Goal: Transaction & Acquisition: Purchase product/service

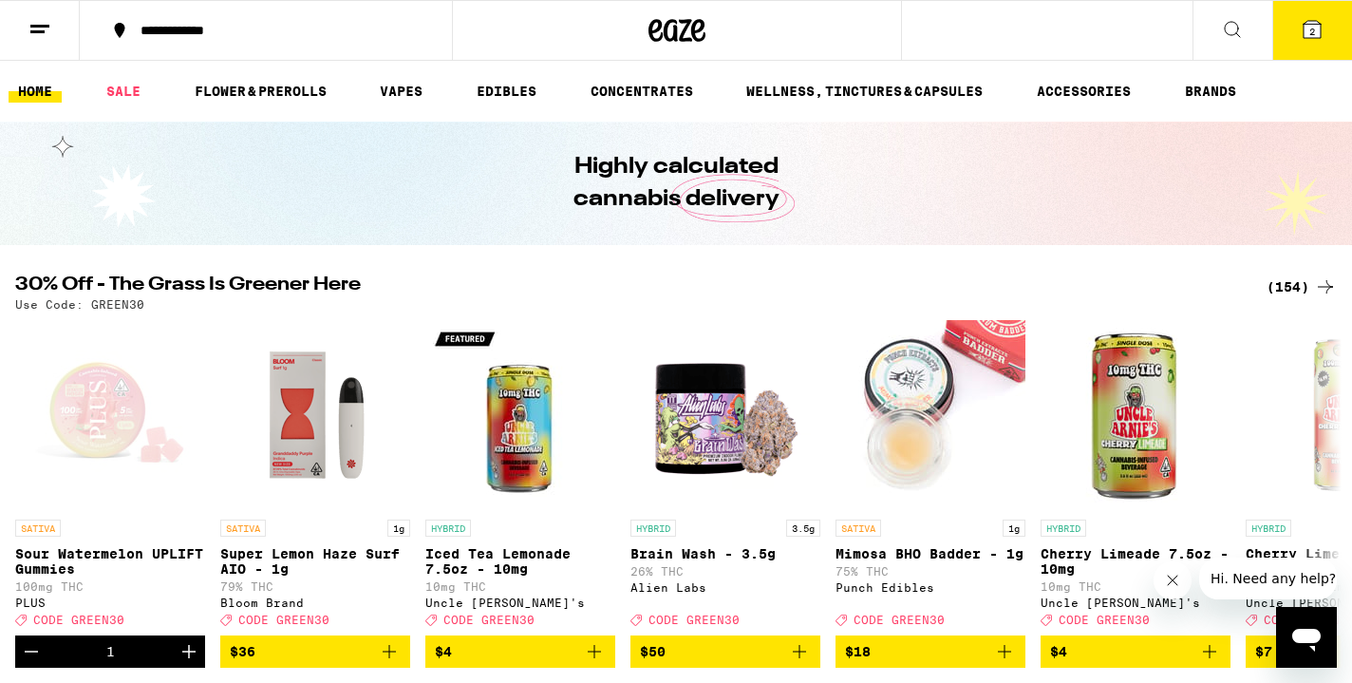
click at [1326, 34] on button "2" at bounding box center [1313, 30] width 80 height 59
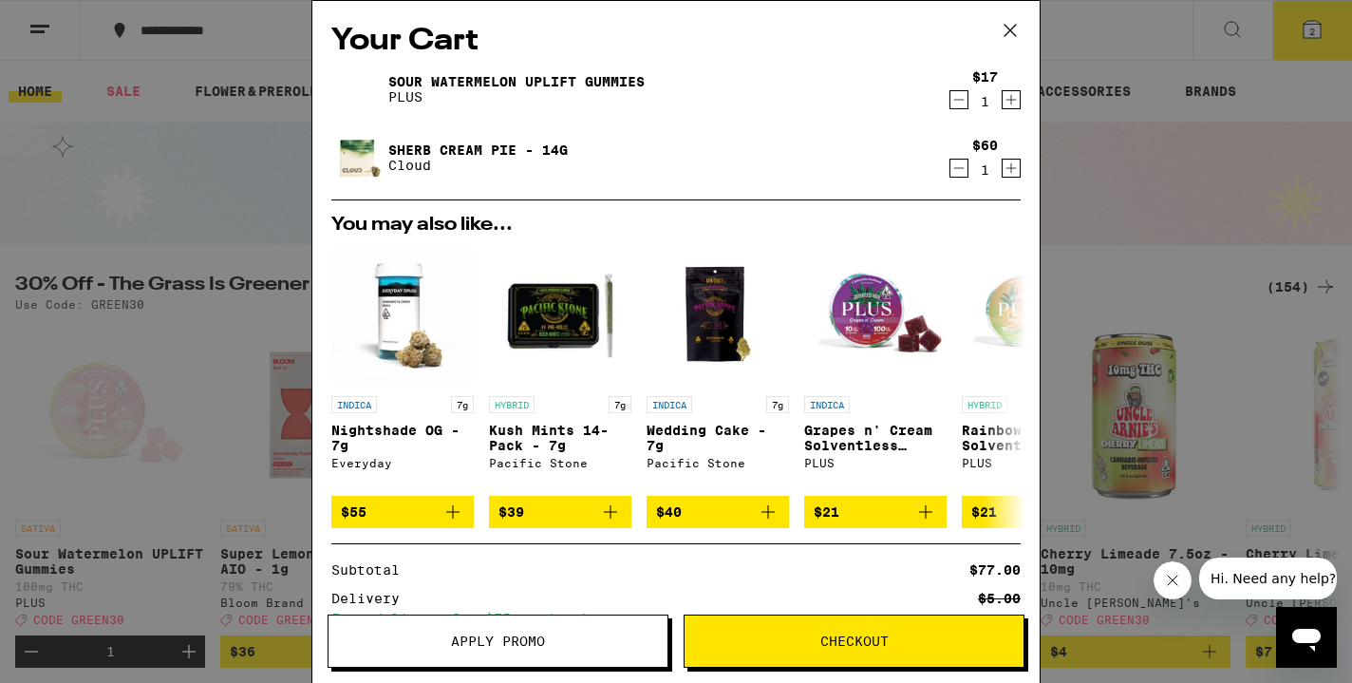
click at [526, 631] on button "Apply Promo" at bounding box center [498, 640] width 341 height 53
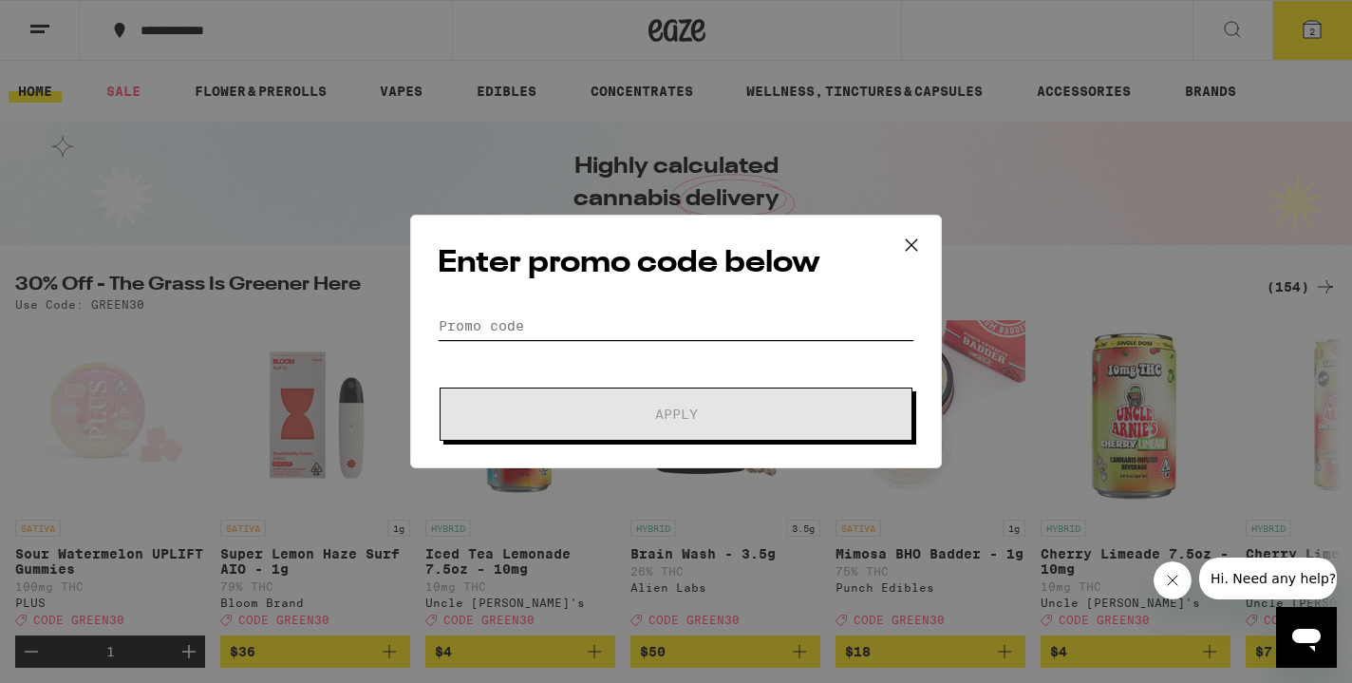
click at [487, 323] on input "Promo Code" at bounding box center [676, 326] width 477 height 28
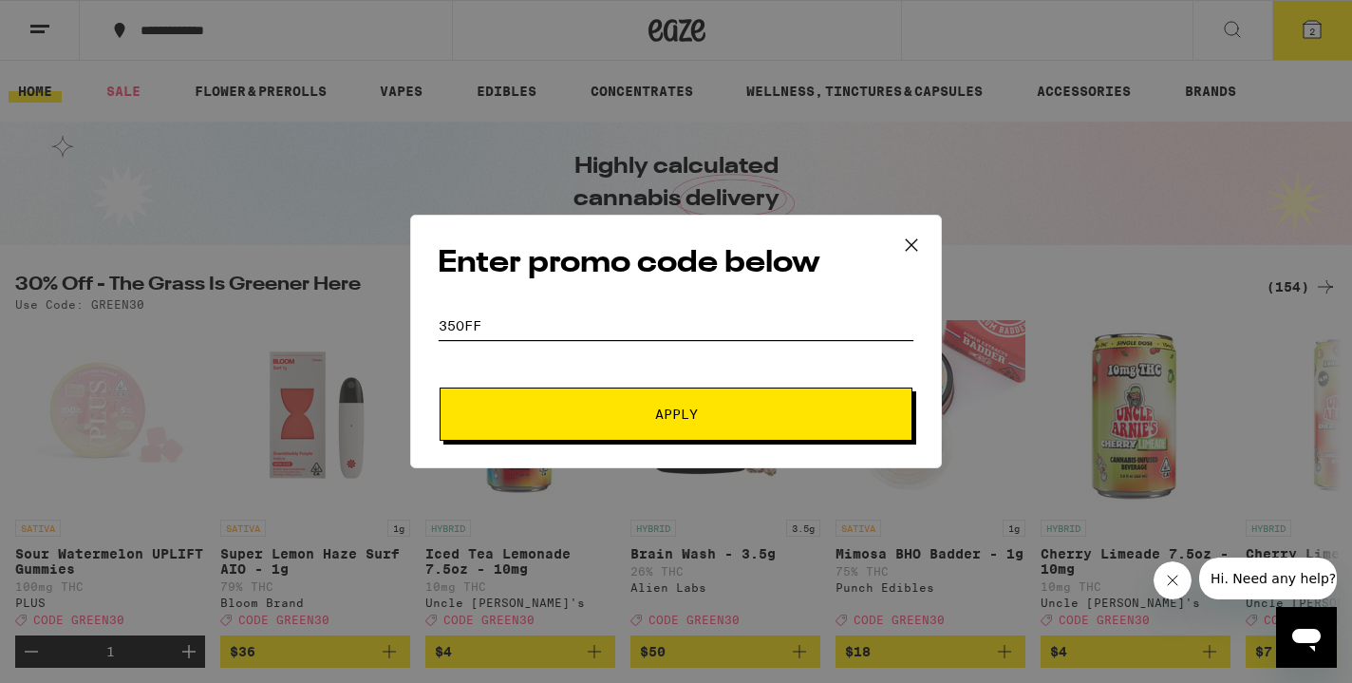
type input "35off"
click at [615, 425] on button "Apply" at bounding box center [676, 413] width 473 height 53
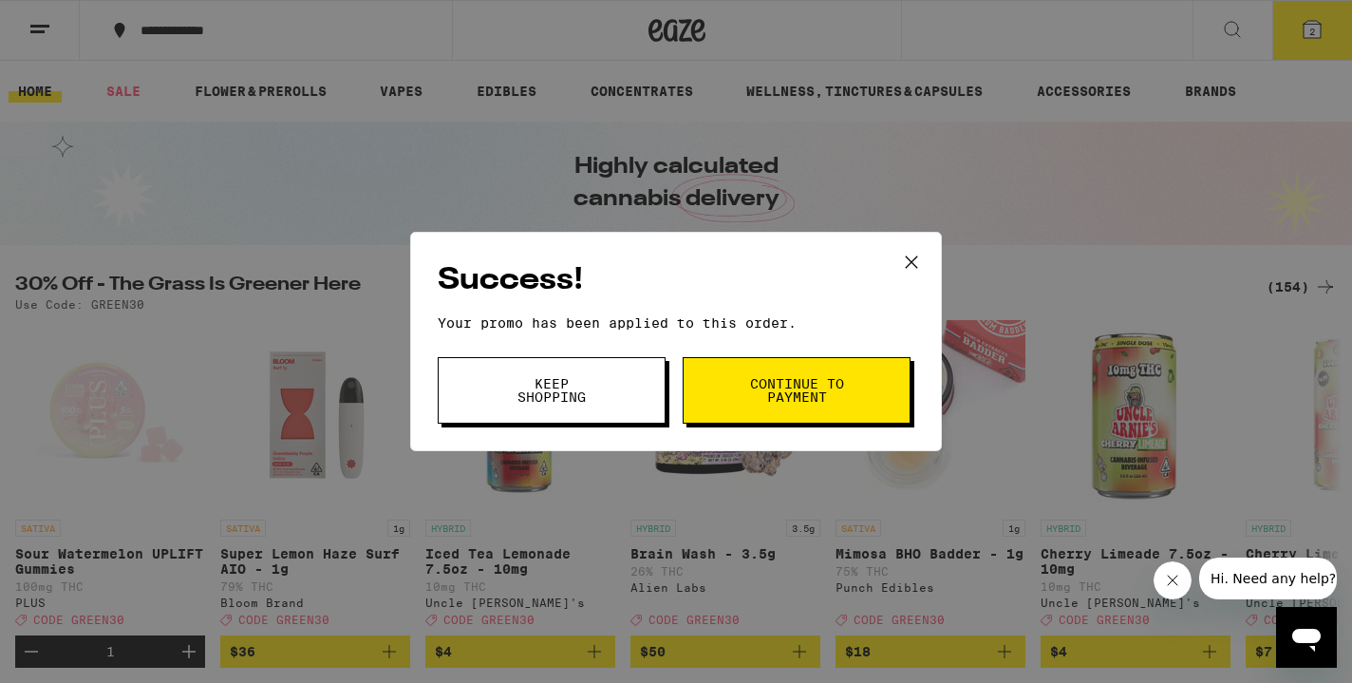
click at [583, 389] on span "Keep Shopping" at bounding box center [551, 390] width 97 height 27
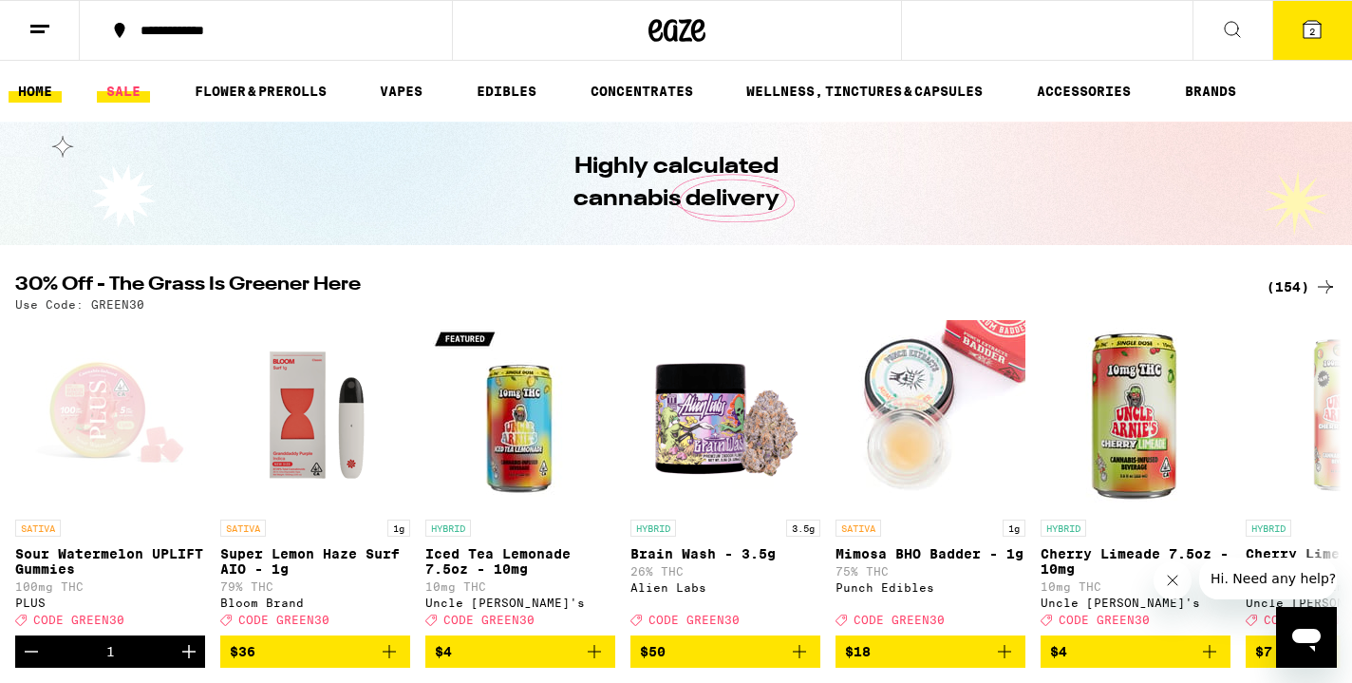
click at [114, 82] on link "SALE" at bounding box center [123, 91] width 53 height 23
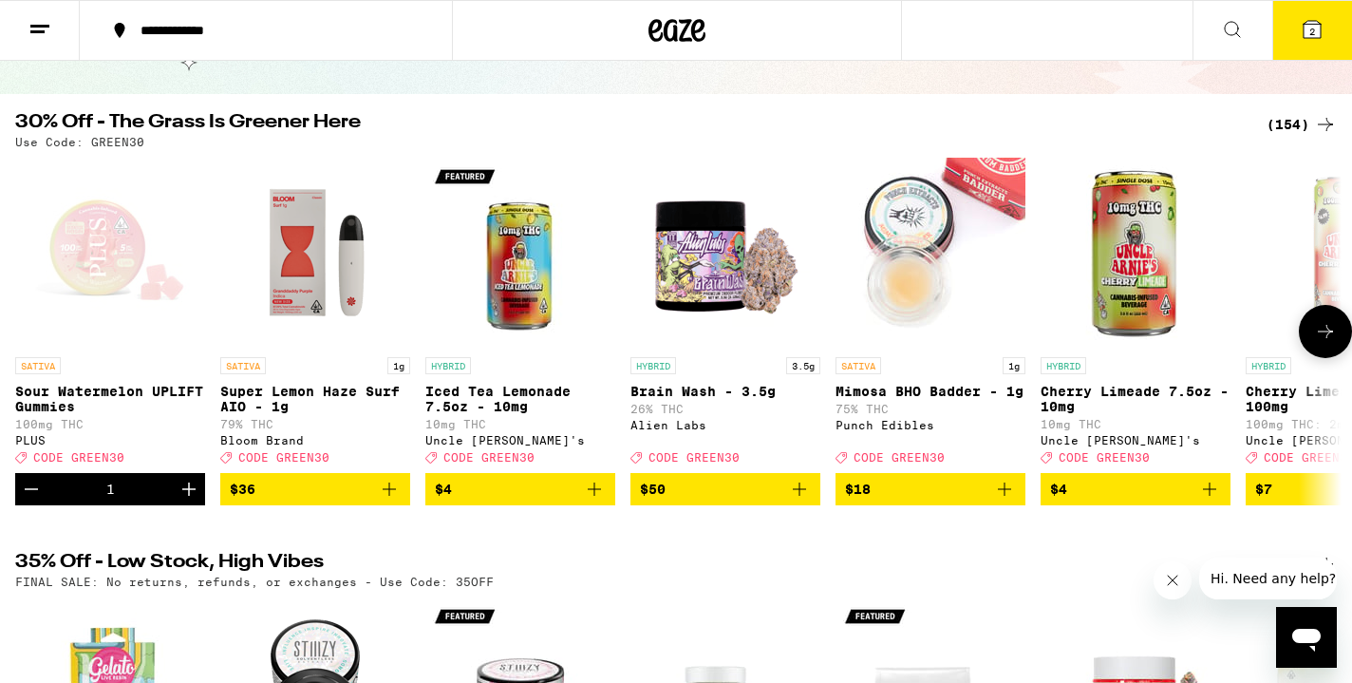
scroll to position [153, 0]
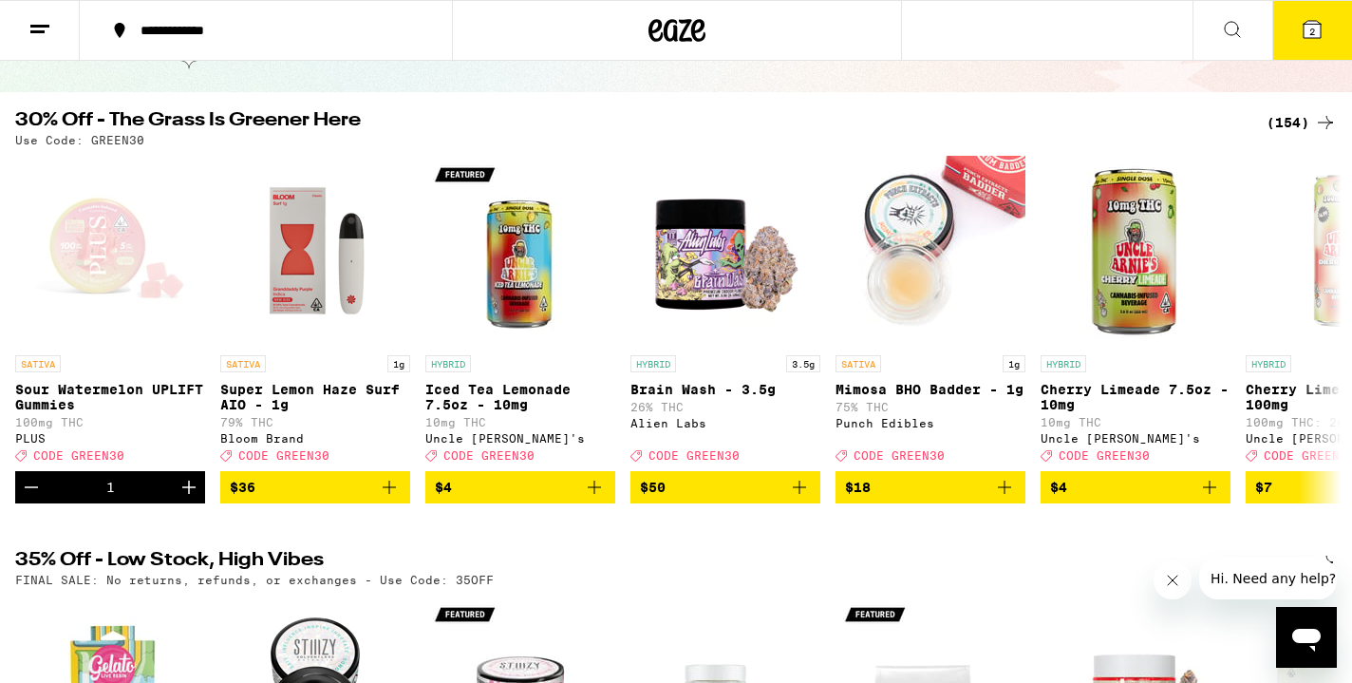
click at [1316, 32] on icon at bounding box center [1312, 29] width 17 height 17
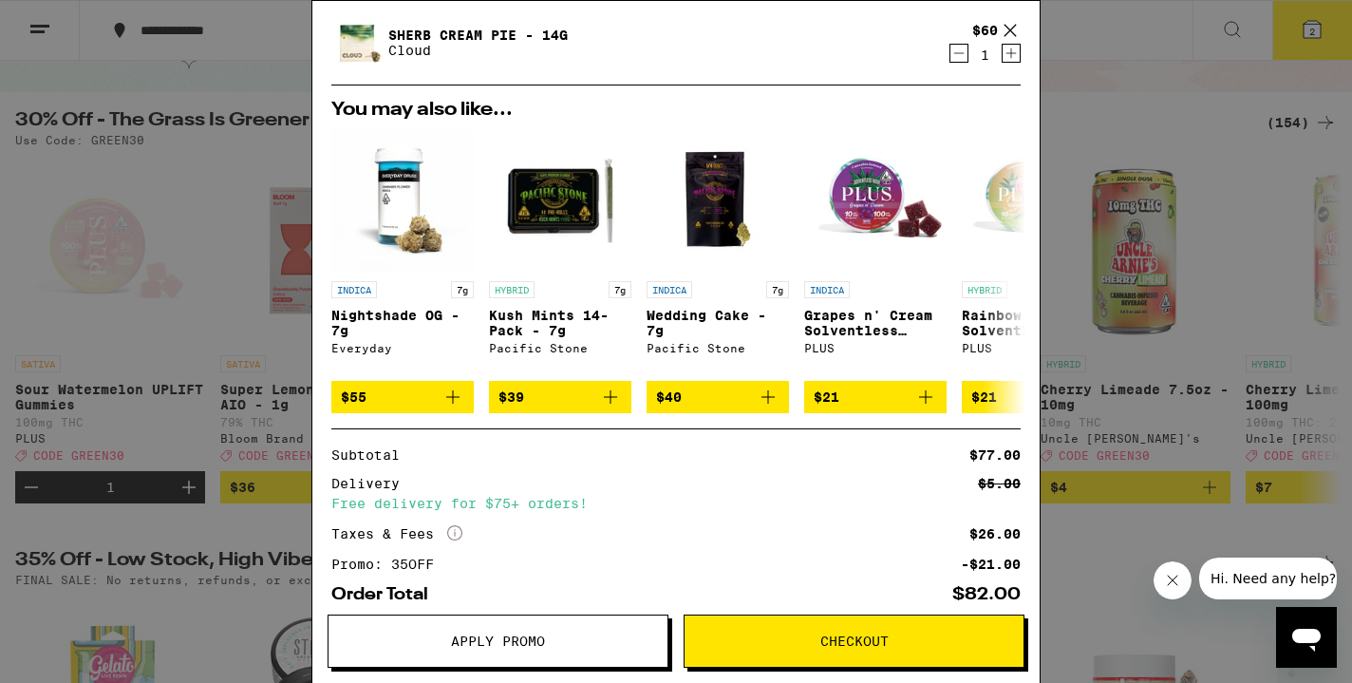
scroll to position [119, 0]
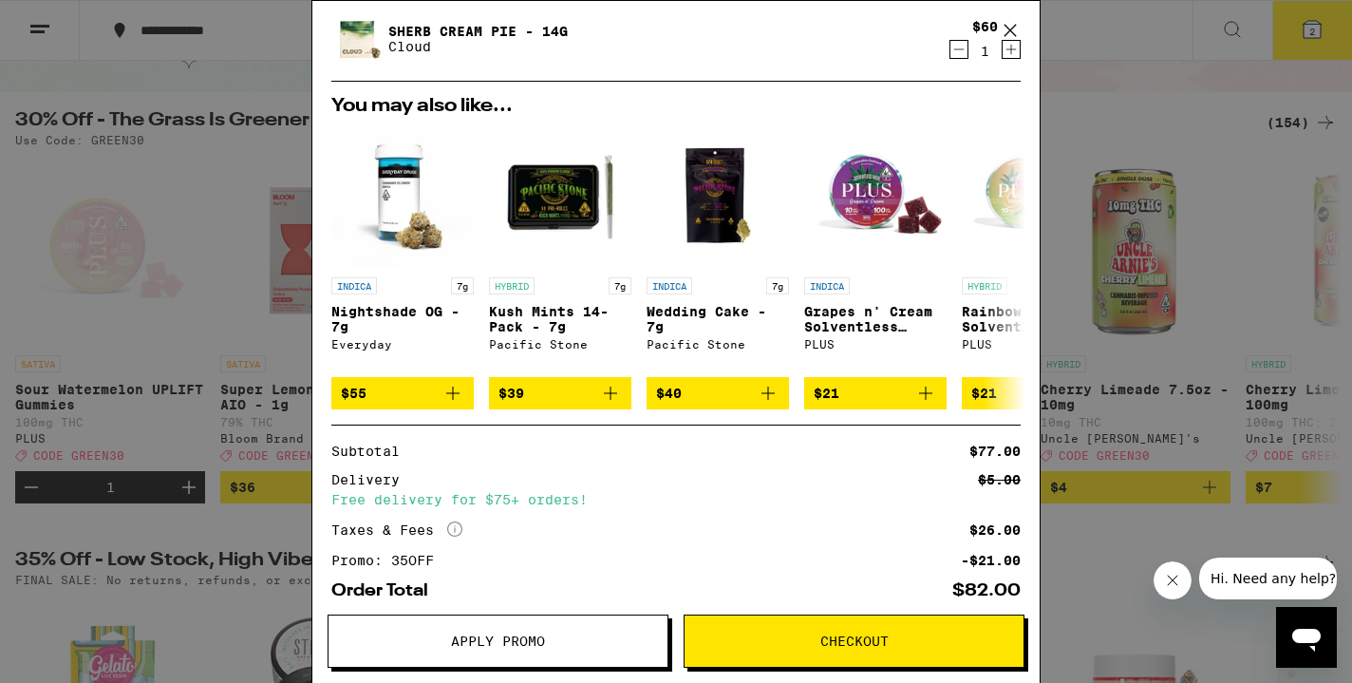
click at [533, 637] on span "Apply Promo" at bounding box center [498, 640] width 94 height 13
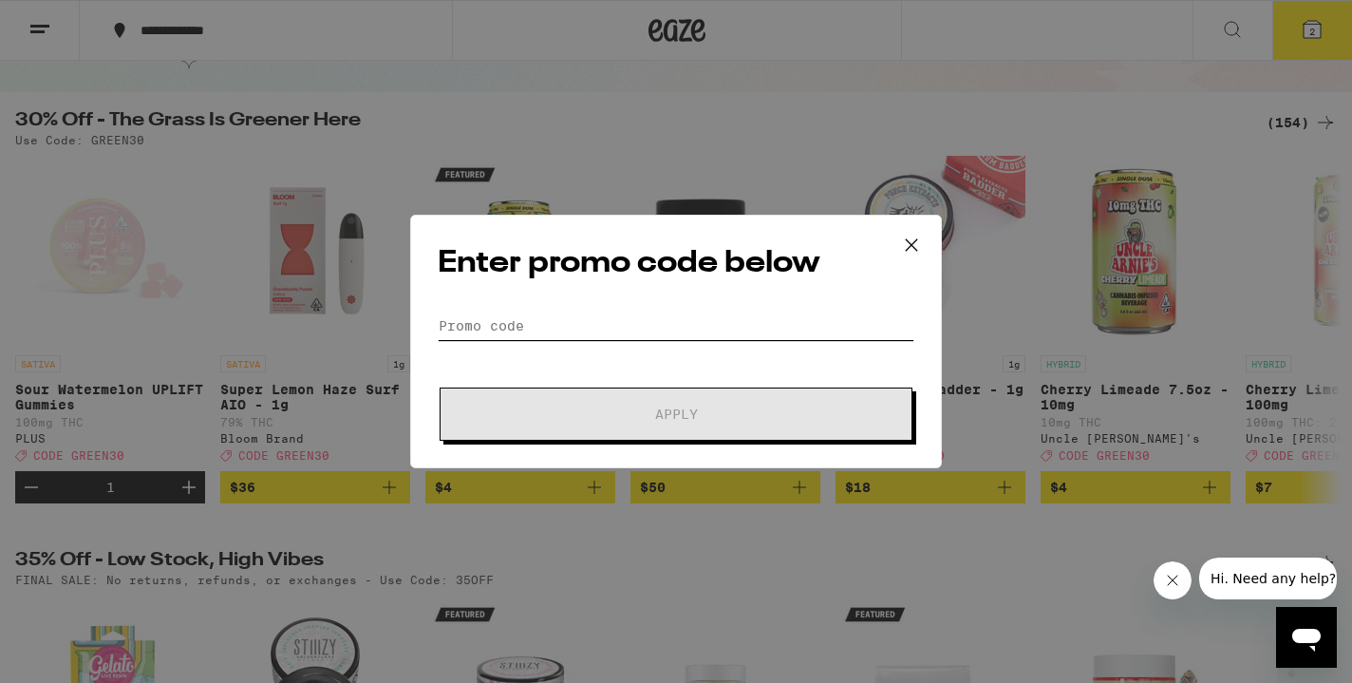
click at [493, 324] on input "Promo Code" at bounding box center [676, 326] width 477 height 28
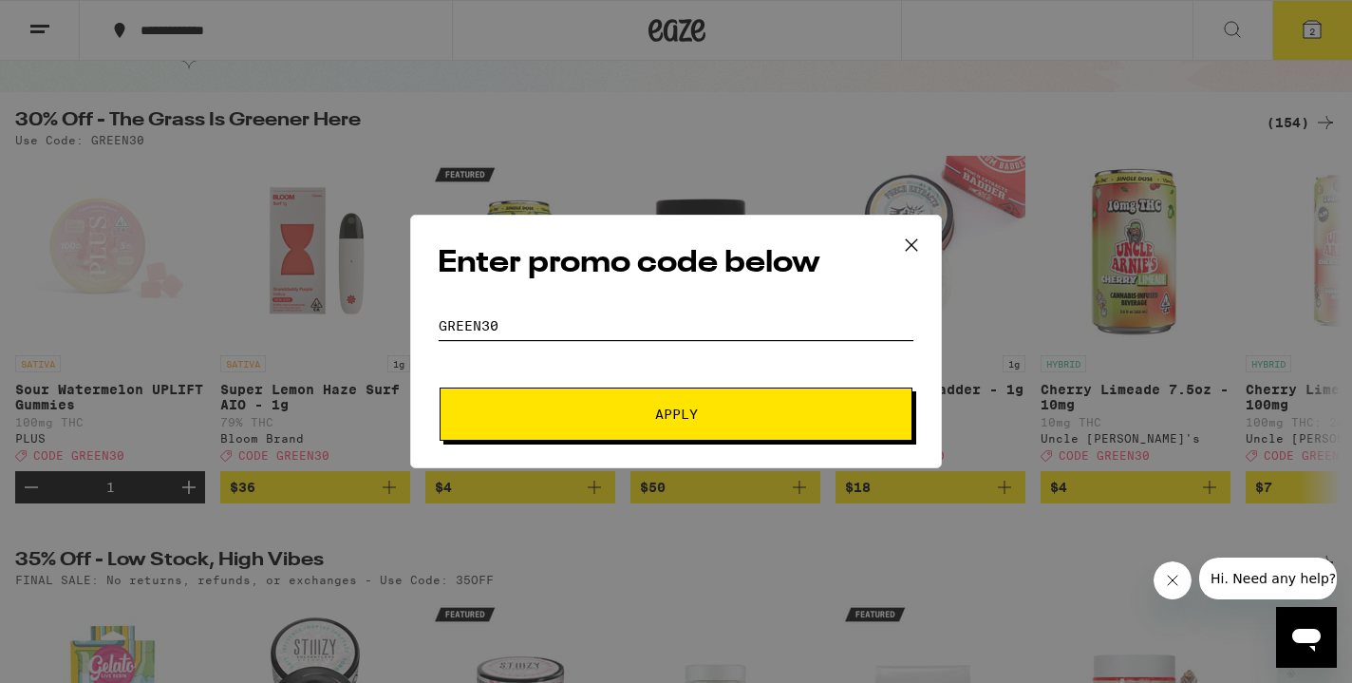
type input "Green30"
click at [599, 405] on button "Apply" at bounding box center [676, 413] width 473 height 53
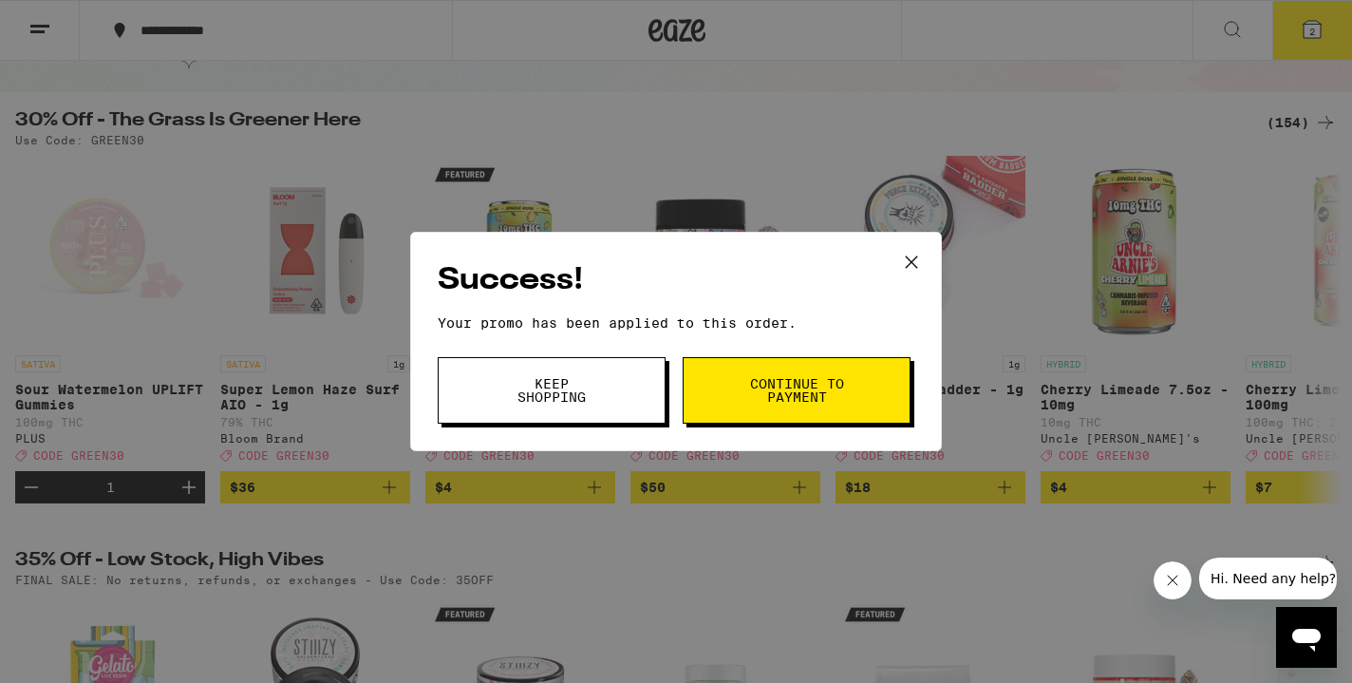
click at [778, 388] on span "Continue to payment" at bounding box center [796, 390] width 97 height 27
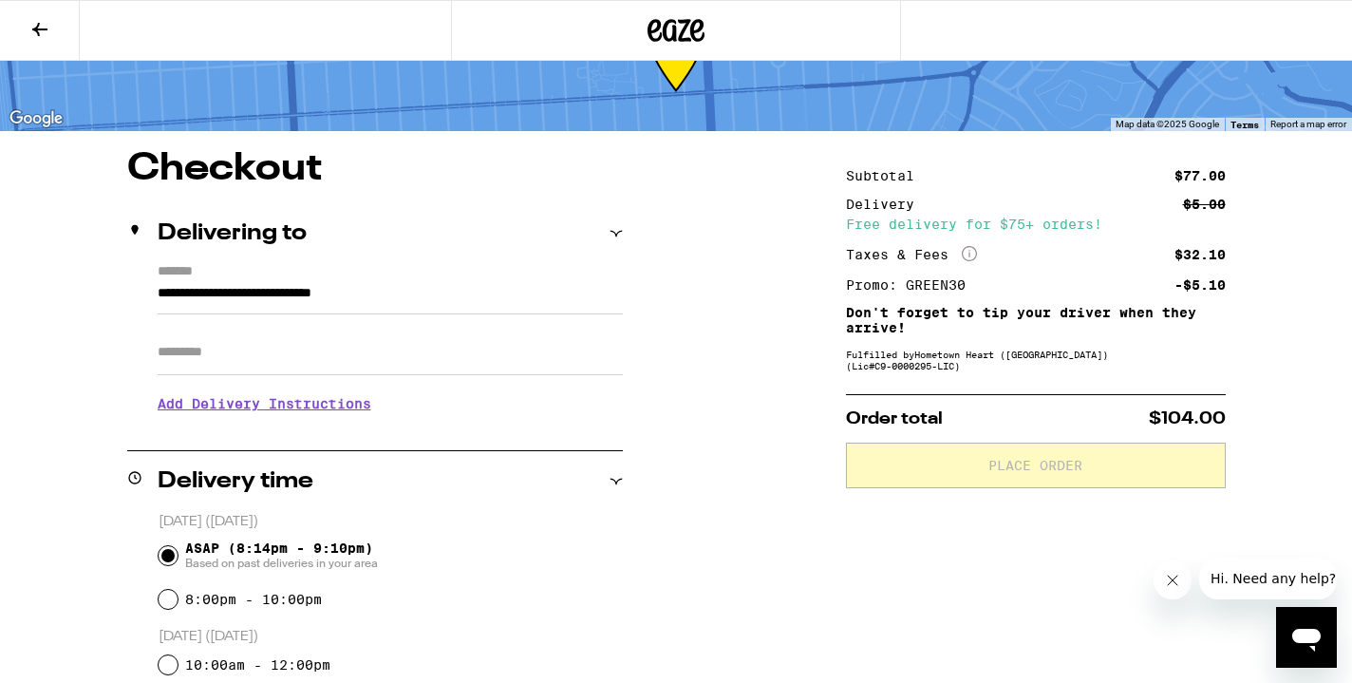
scroll to position [79, 0]
click at [930, 285] on div "Promo: GREEN30" at bounding box center [912, 285] width 133 height 13
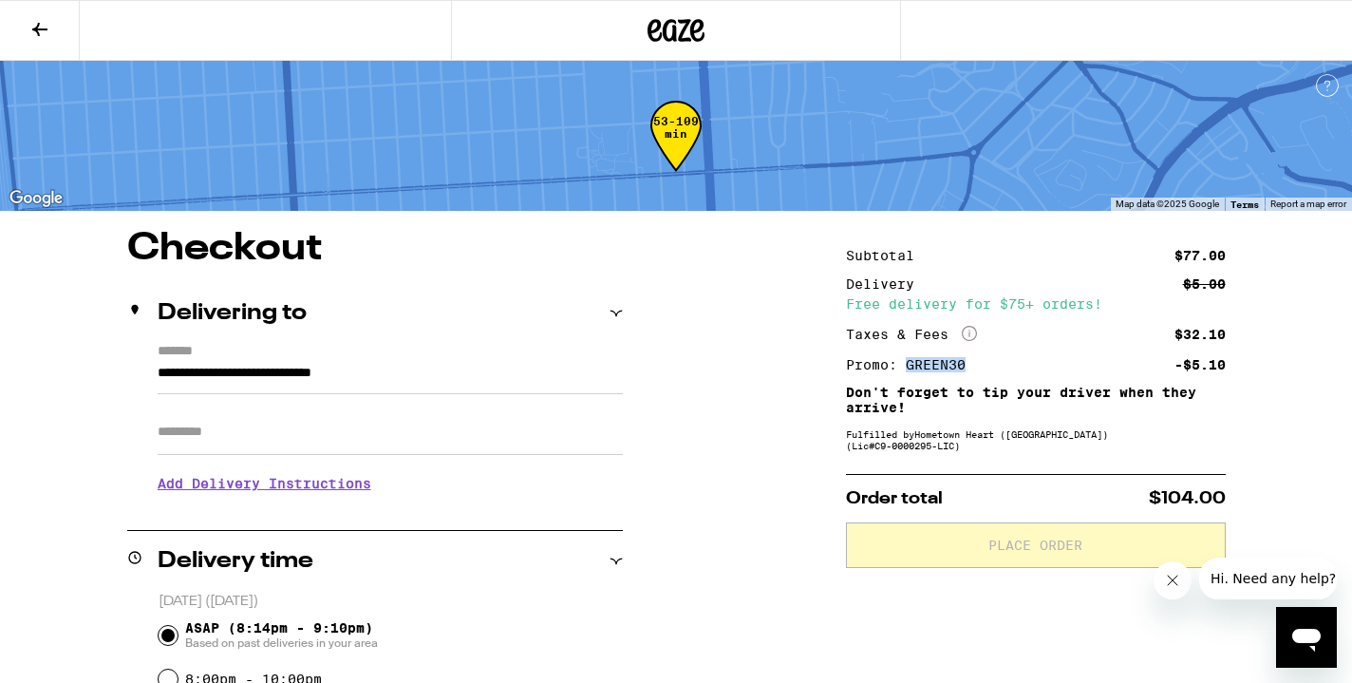
click at [44, 47] on button at bounding box center [40, 31] width 80 height 60
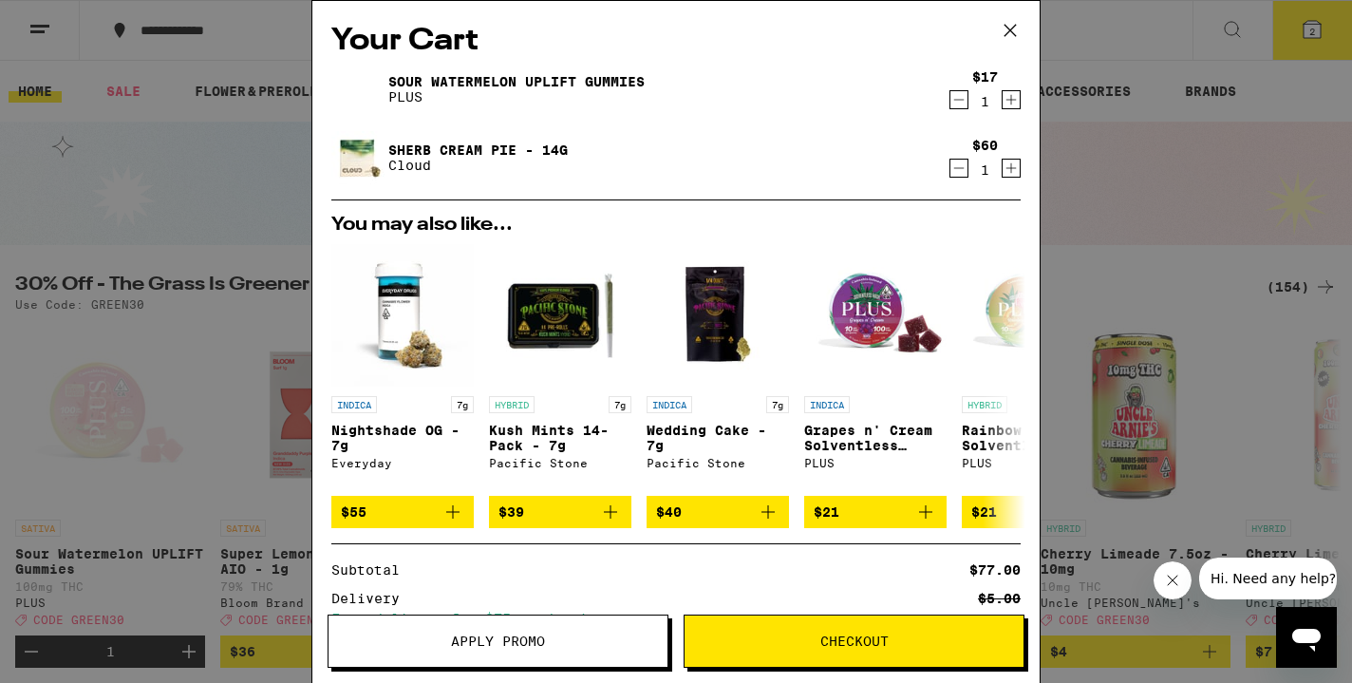
click at [512, 638] on span "Apply Promo" at bounding box center [498, 640] width 94 height 13
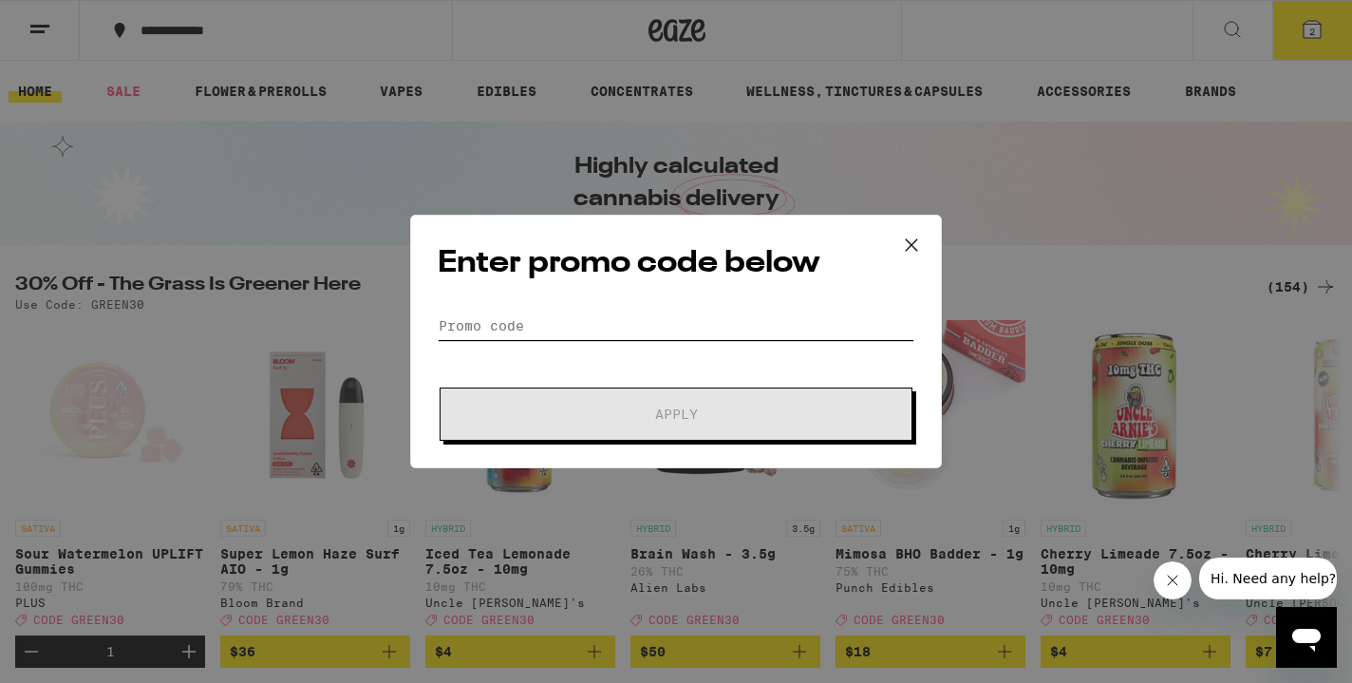
click at [507, 326] on input "Promo Code" at bounding box center [676, 326] width 477 height 28
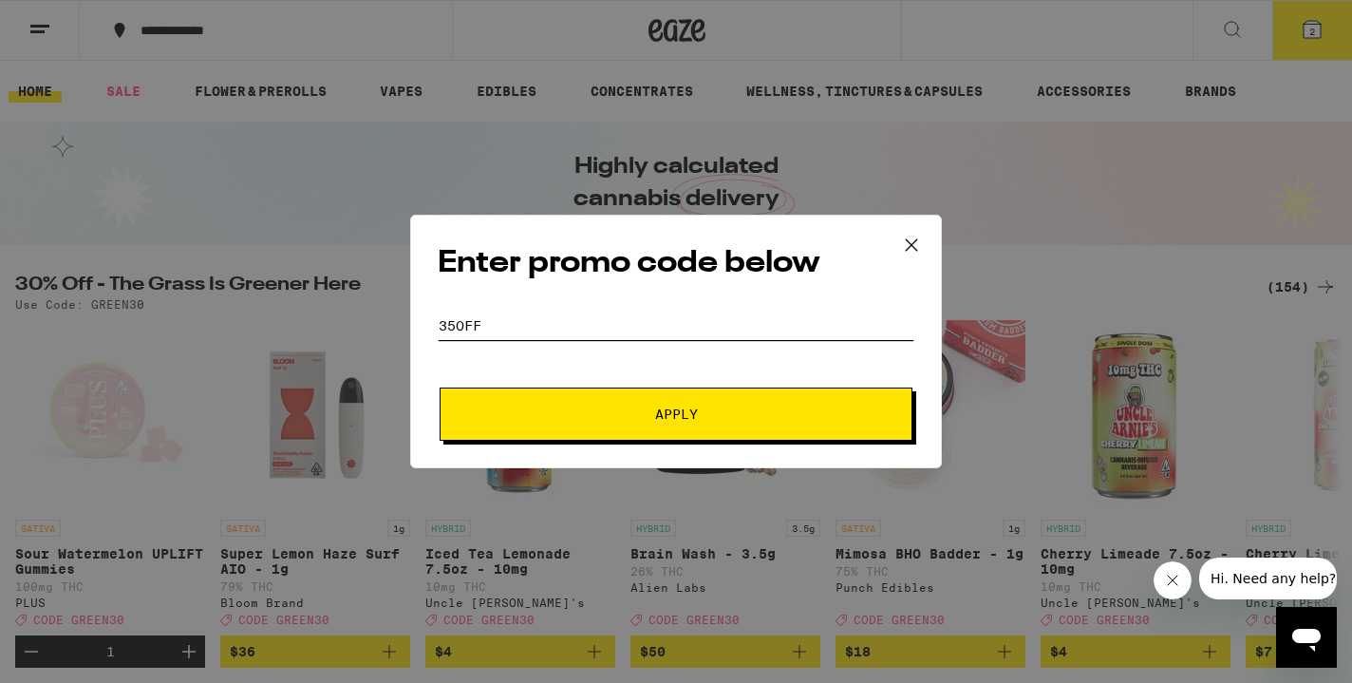
type input "35off"
click at [599, 404] on button "Apply" at bounding box center [676, 413] width 473 height 53
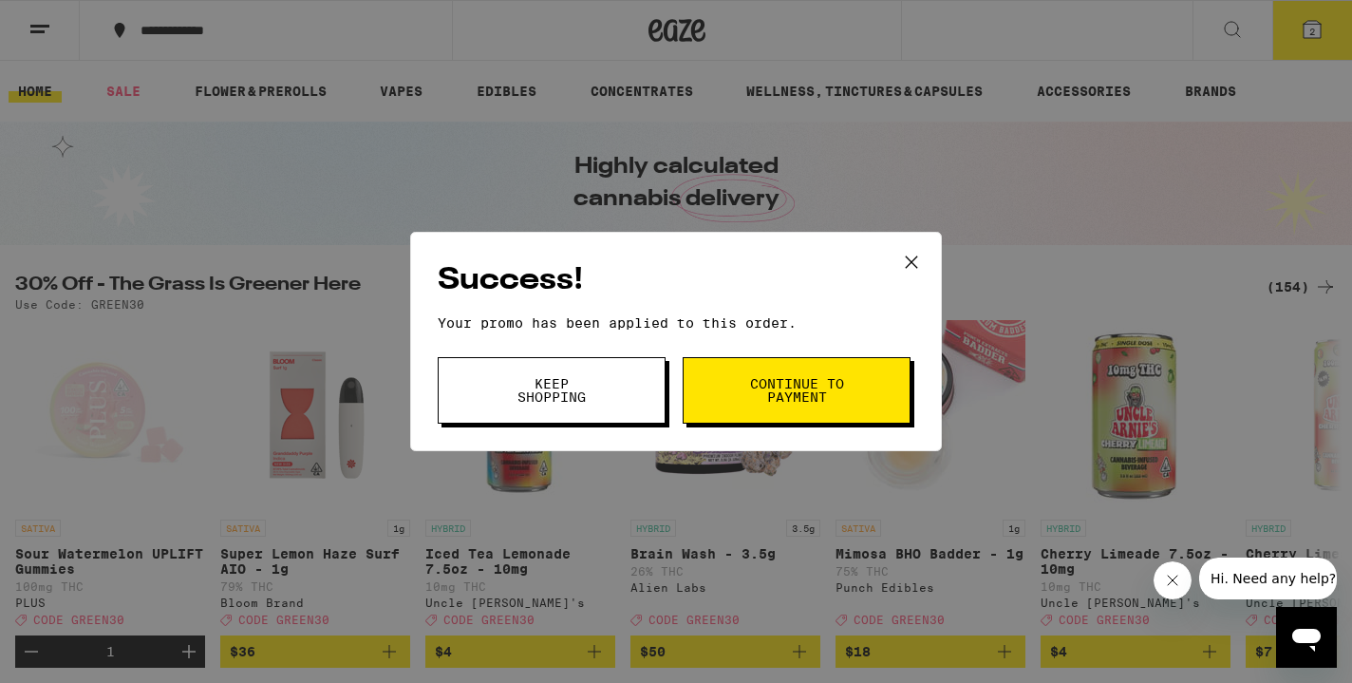
click at [797, 404] on span "Continue to payment" at bounding box center [796, 390] width 97 height 27
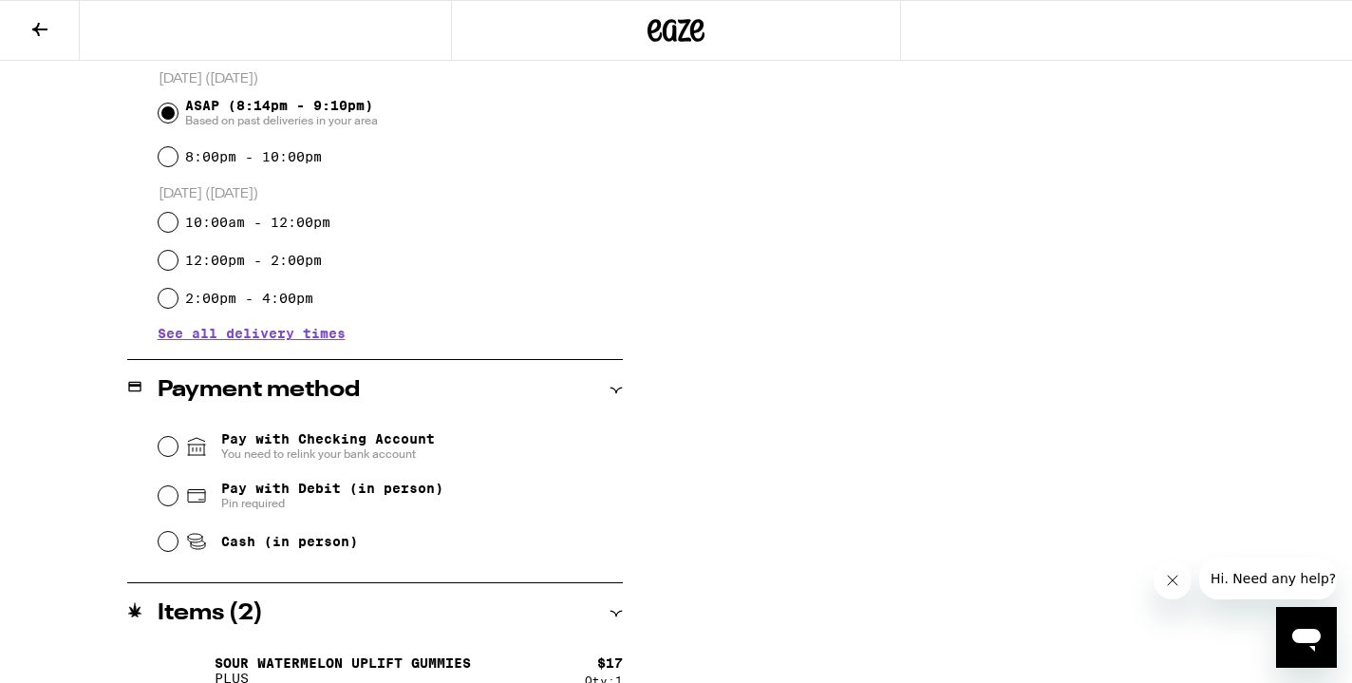
scroll to position [574, 0]
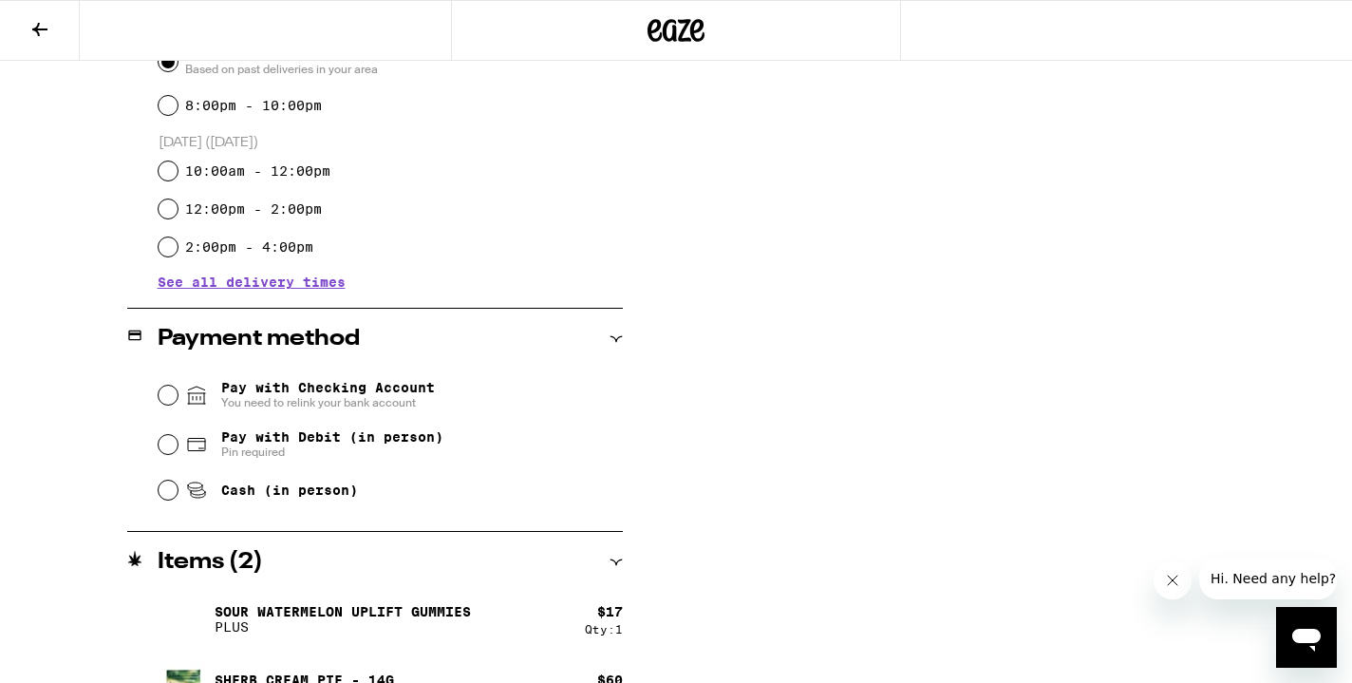
click at [362, 441] on span "Pay with Debit (in person)" at bounding box center [332, 436] width 222 height 15
click at [178, 441] on input "Pay with Debit (in person) Pin required" at bounding box center [168, 444] width 19 height 19
radio input "true"
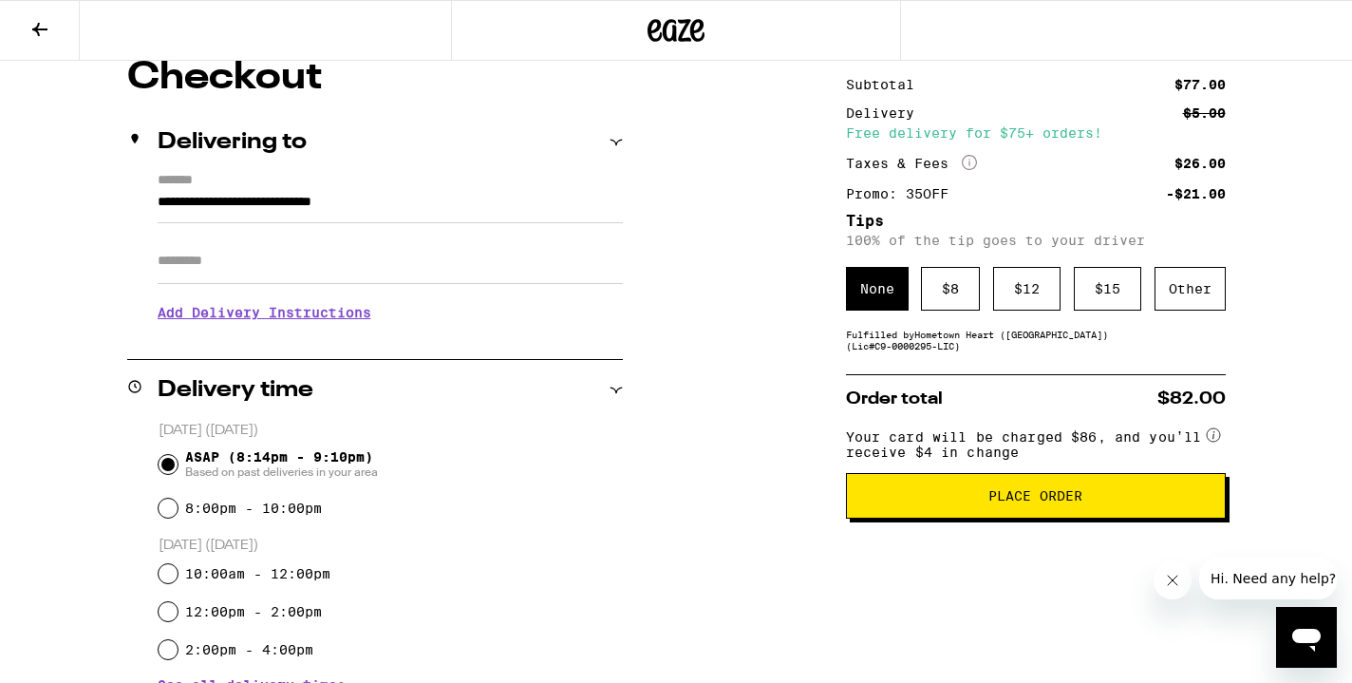
scroll to position [172, 0]
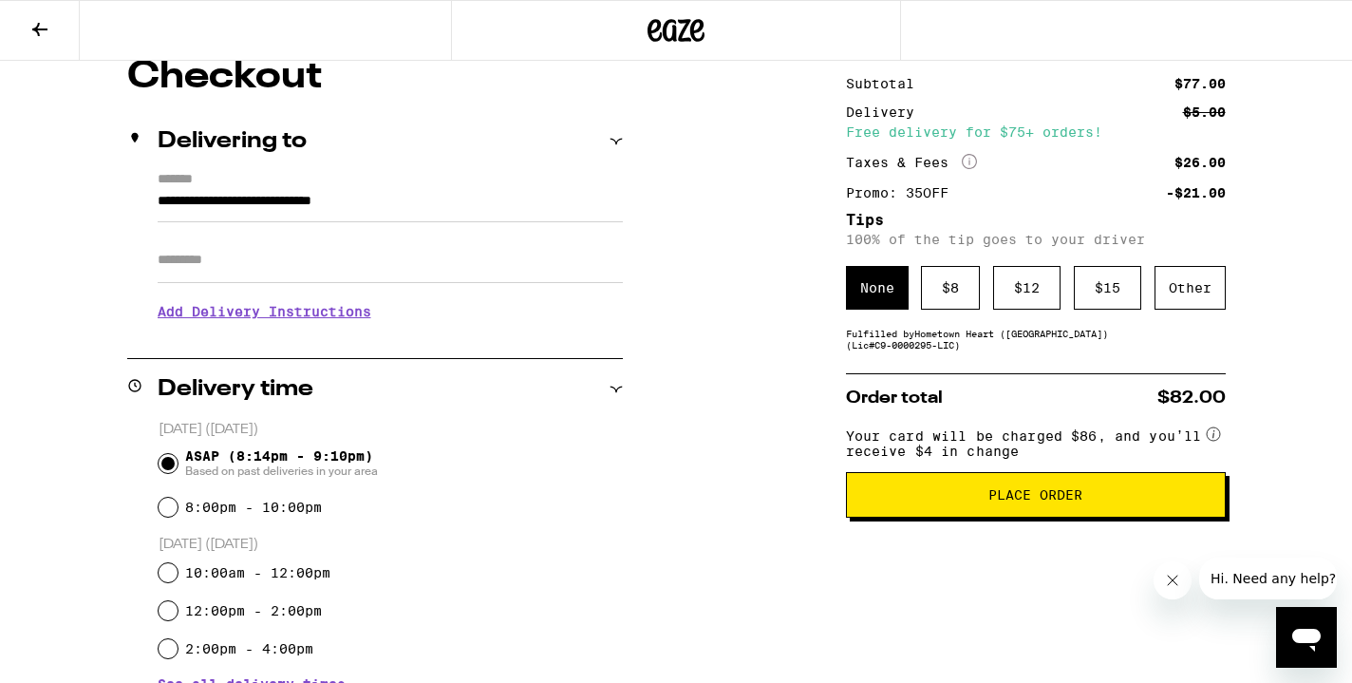
click at [1049, 501] on span "Place Order" at bounding box center [1036, 494] width 94 height 13
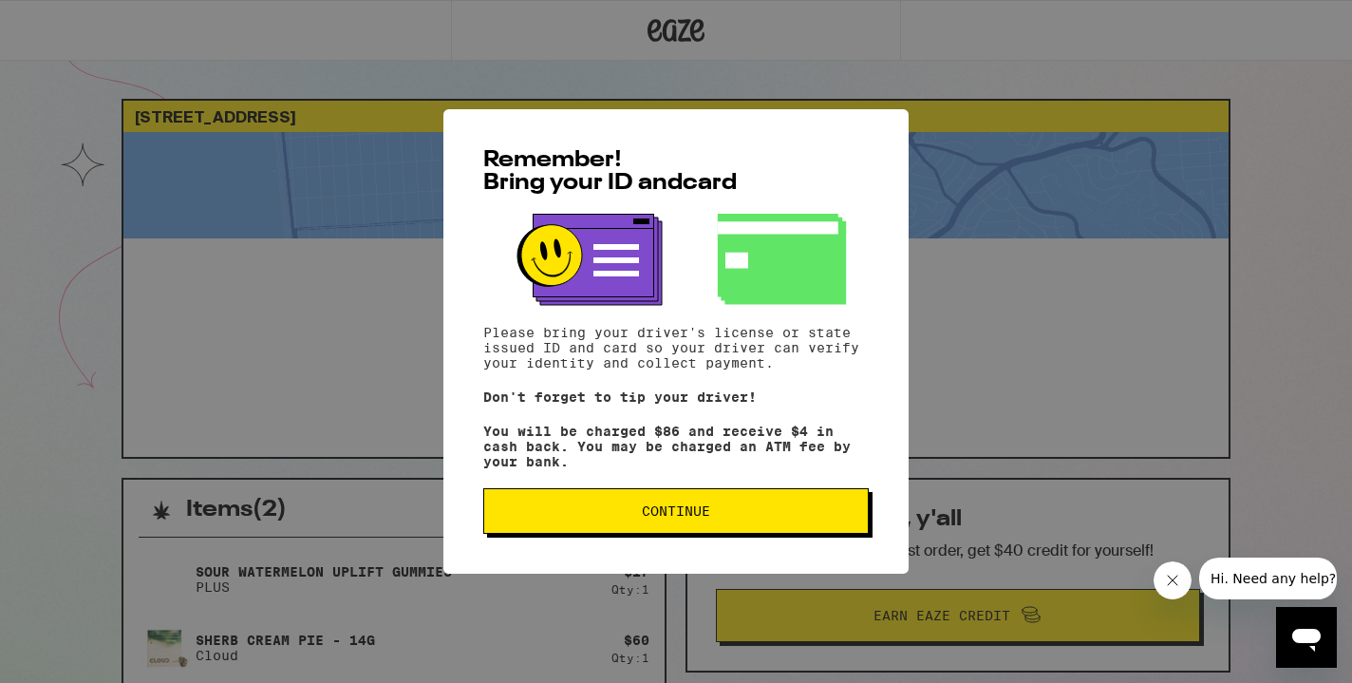
click at [788, 528] on button "Continue" at bounding box center [676, 511] width 386 height 46
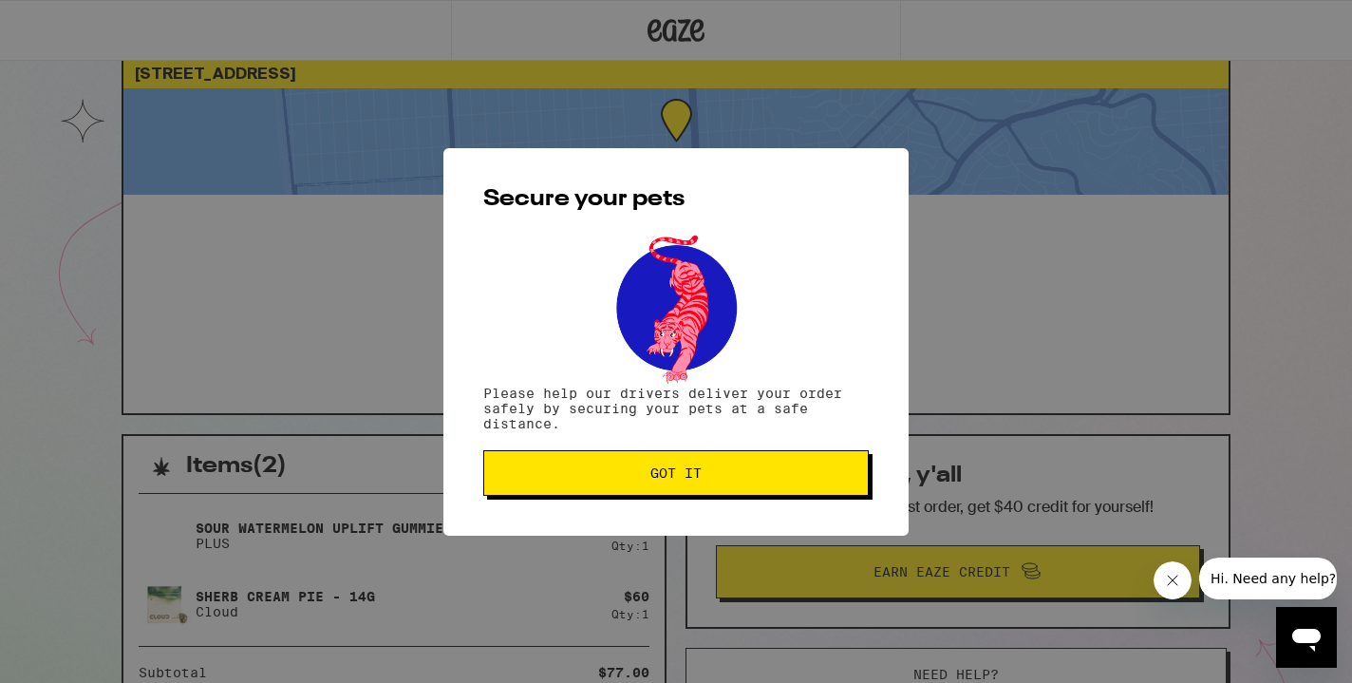
scroll to position [47, 0]
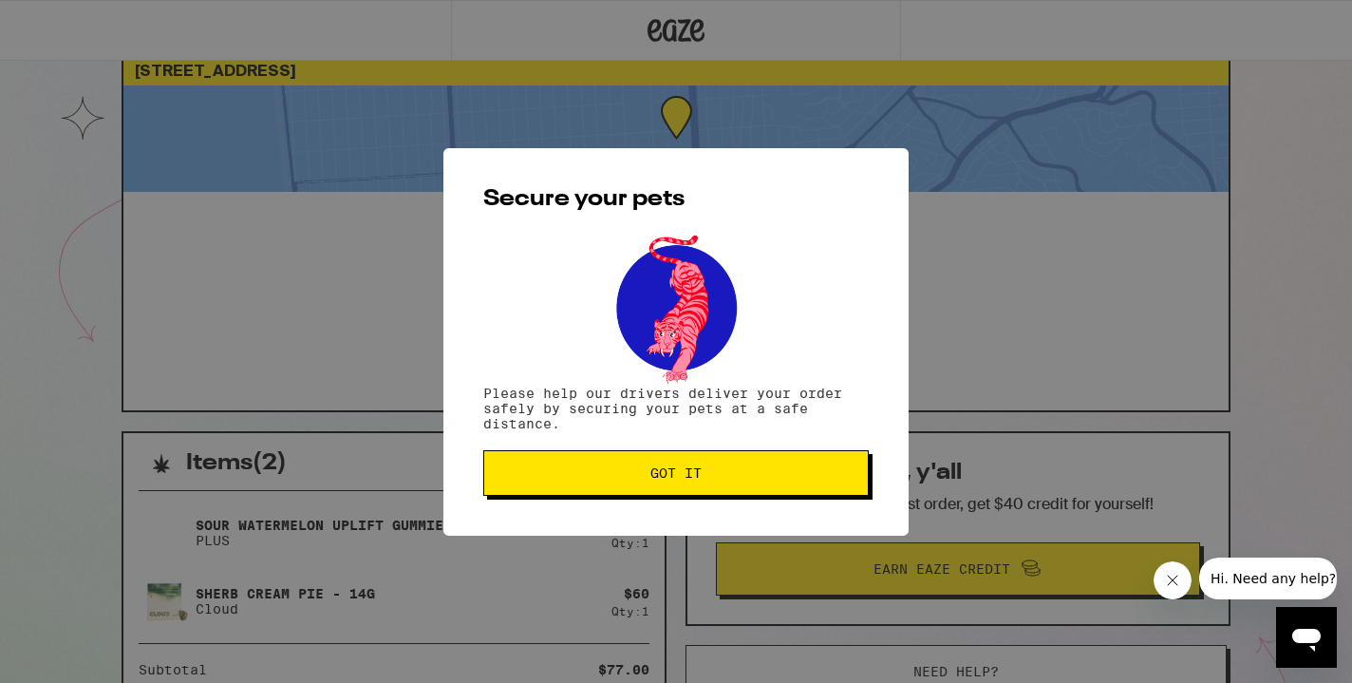
click at [735, 474] on span "Got it" at bounding box center [676, 472] width 353 height 13
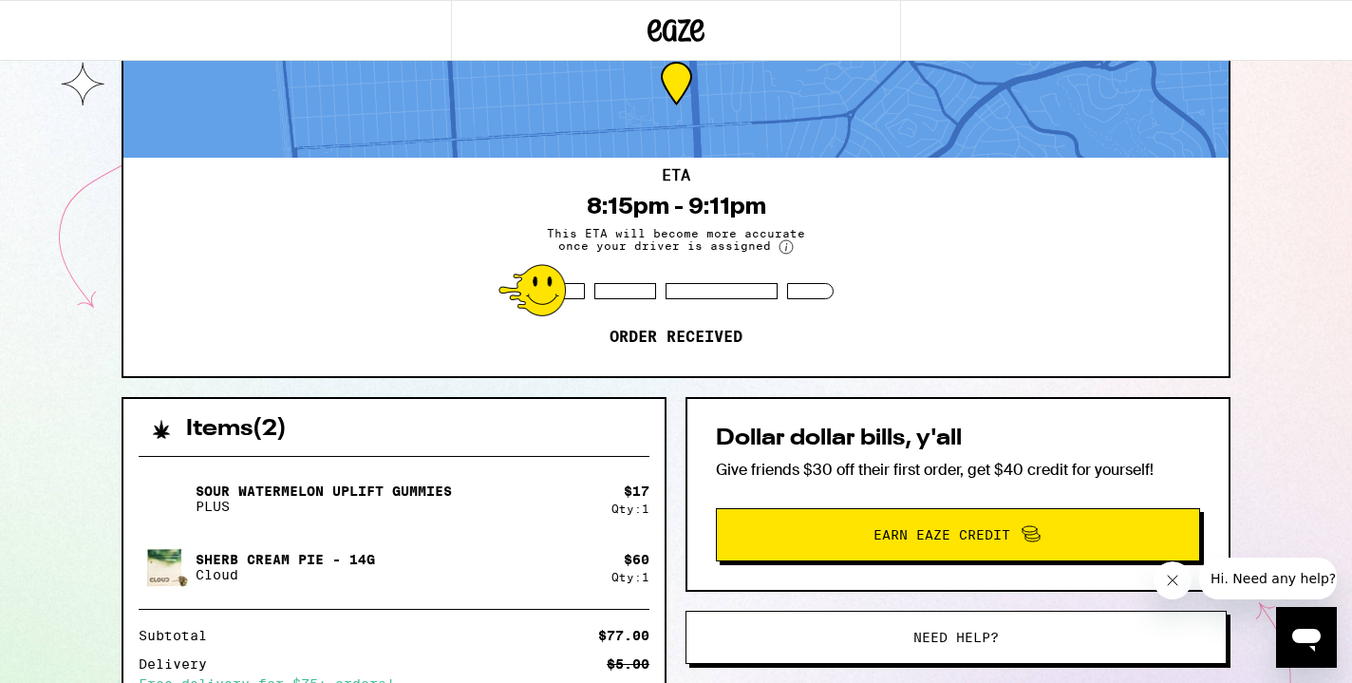
scroll to position [0, 0]
